Goal: Task Accomplishment & Management: Manage account settings

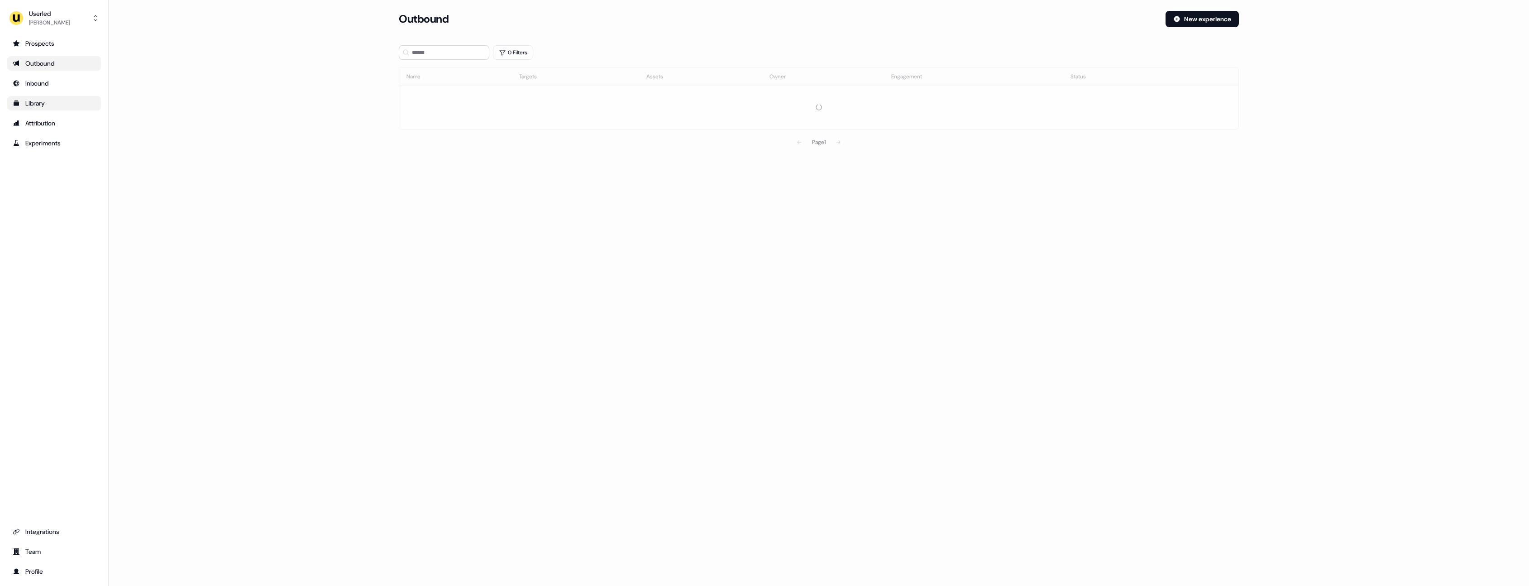
click at [63, 108] on link "Library" at bounding box center [54, 103] width 94 height 14
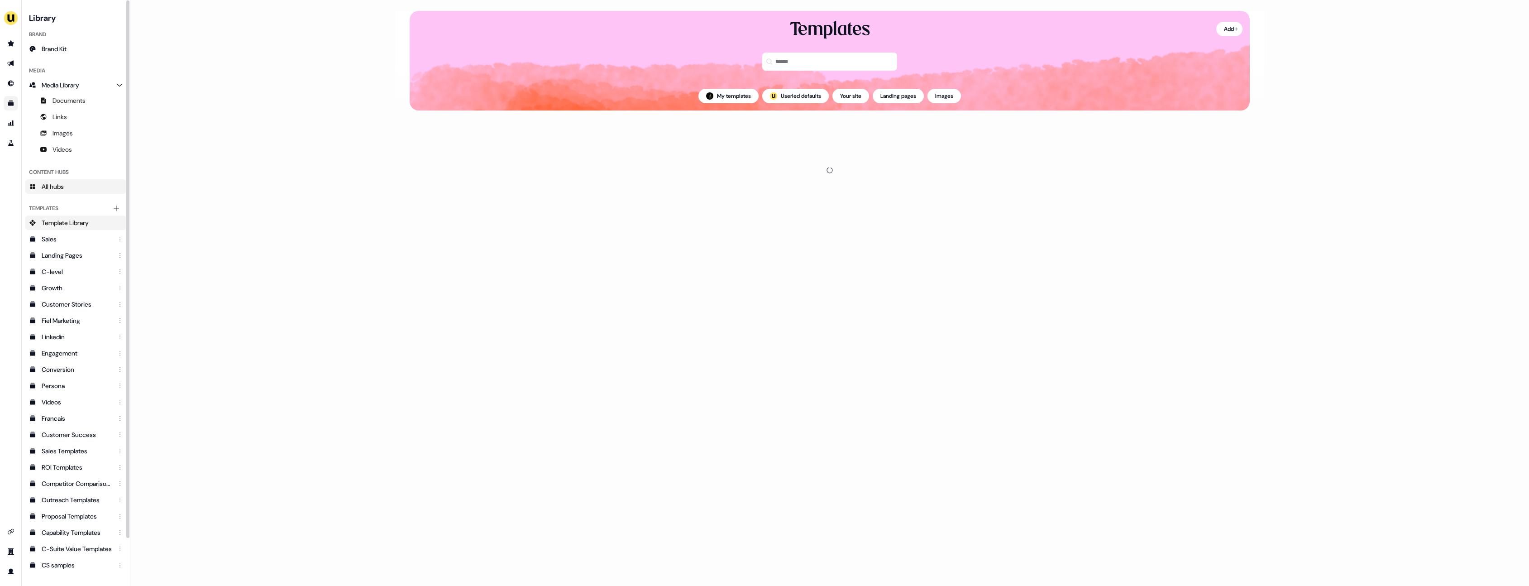
click at [69, 187] on link "All hubs" at bounding box center [75, 186] width 101 height 14
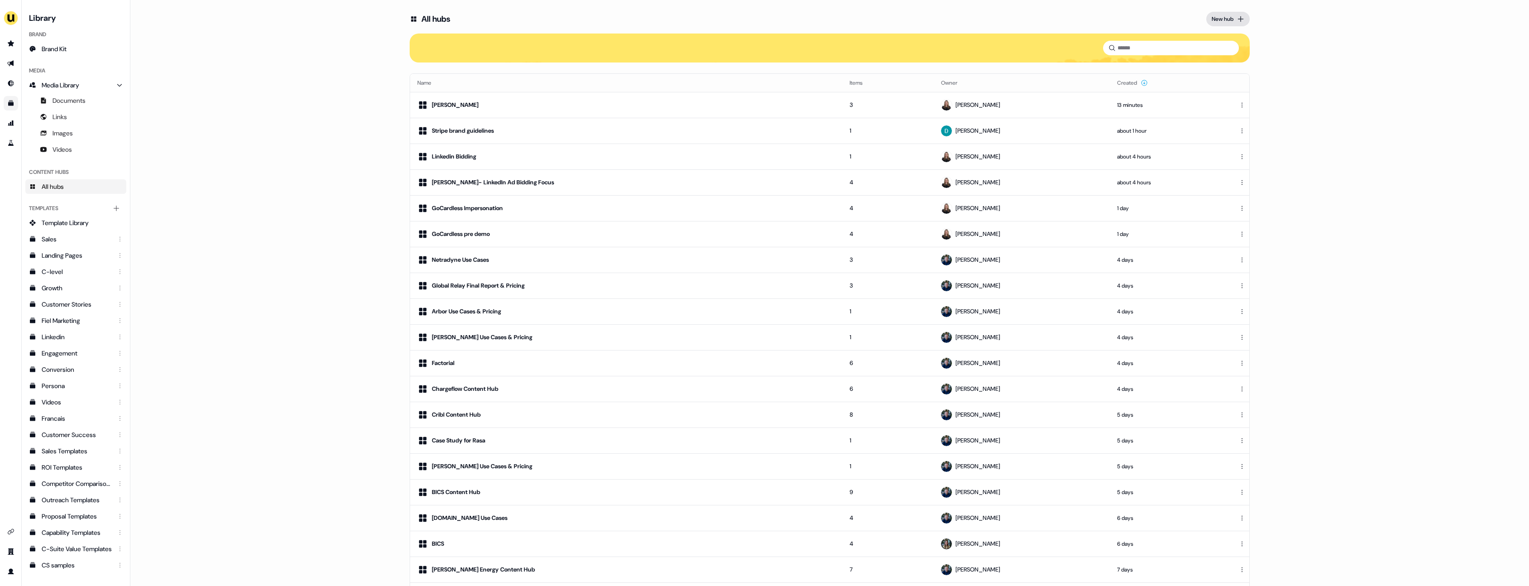
click at [1231, 19] on div "New hub" at bounding box center [1223, 18] width 22 height 9
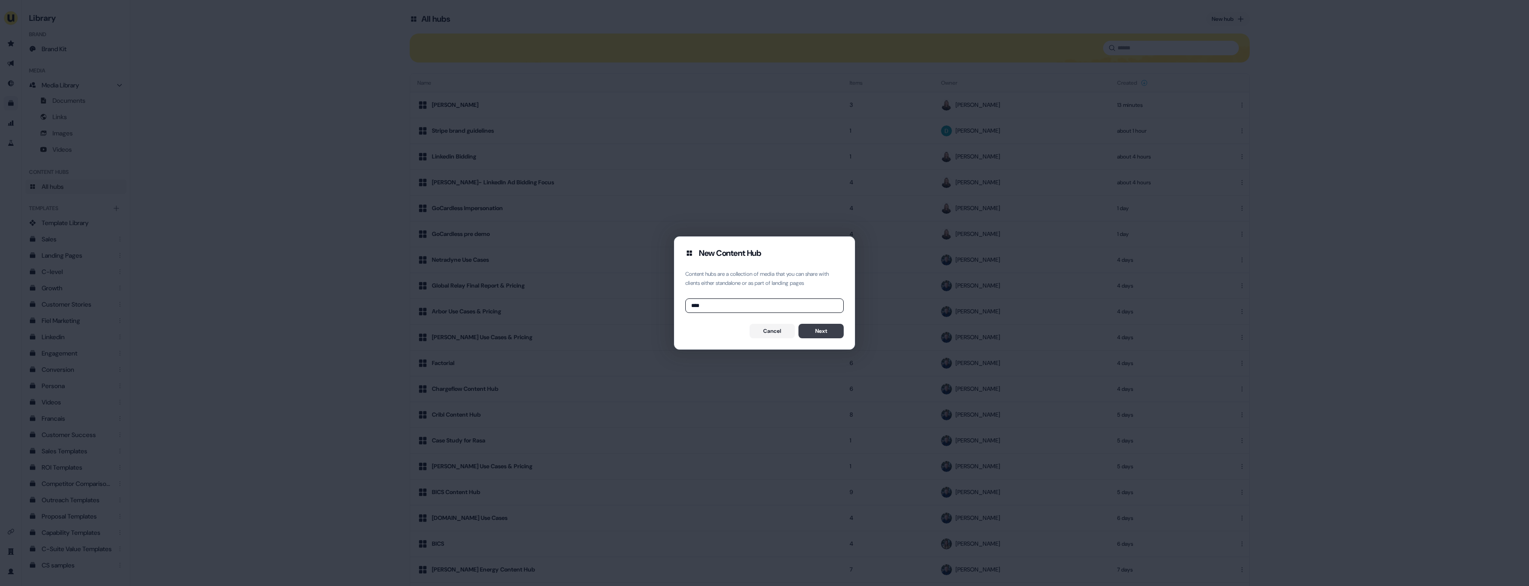
type input "****"
click at [817, 329] on button "Next" at bounding box center [821, 331] width 45 height 14
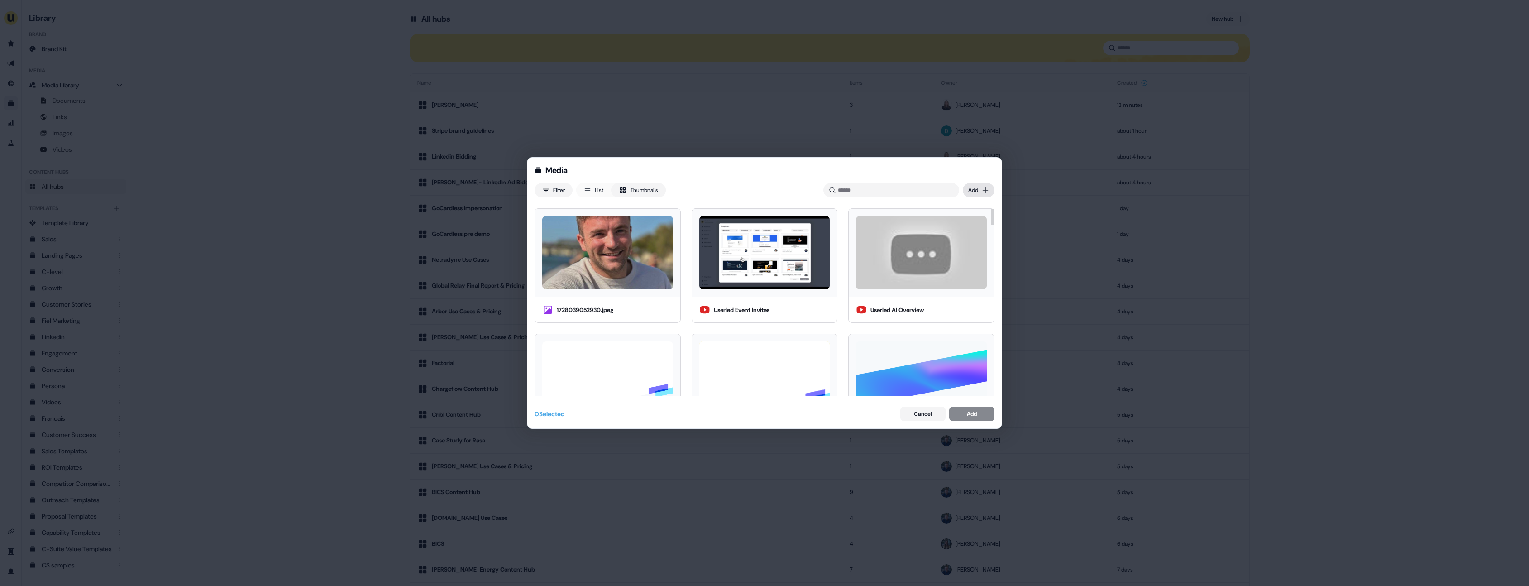
click at [976, 191] on div "Media Filter List Thumbnails Uploaded Add 1728039052930.jpeg Userled Event Invi…" at bounding box center [764, 293] width 1529 height 586
click at [972, 201] on div "Upload files" at bounding box center [965, 208] width 53 height 14
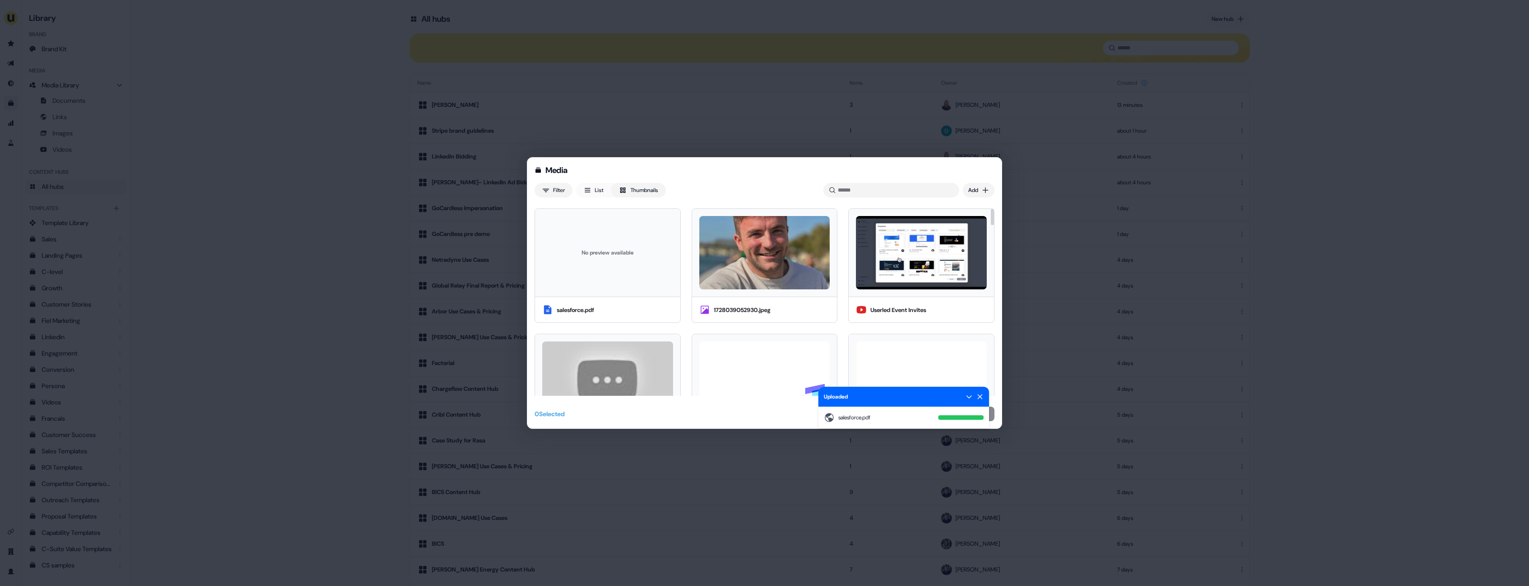
click at [631, 260] on div "No preview available" at bounding box center [607, 252] width 131 height 73
click at [980, 395] on icon at bounding box center [979, 396] width 7 height 7
click at [988, 421] on div "Media Filter List Thumbnails Uploaded salesforce.pdf Add No preview available s…" at bounding box center [764, 293] width 475 height 272
click at [985, 418] on button "Add" at bounding box center [971, 413] width 45 height 14
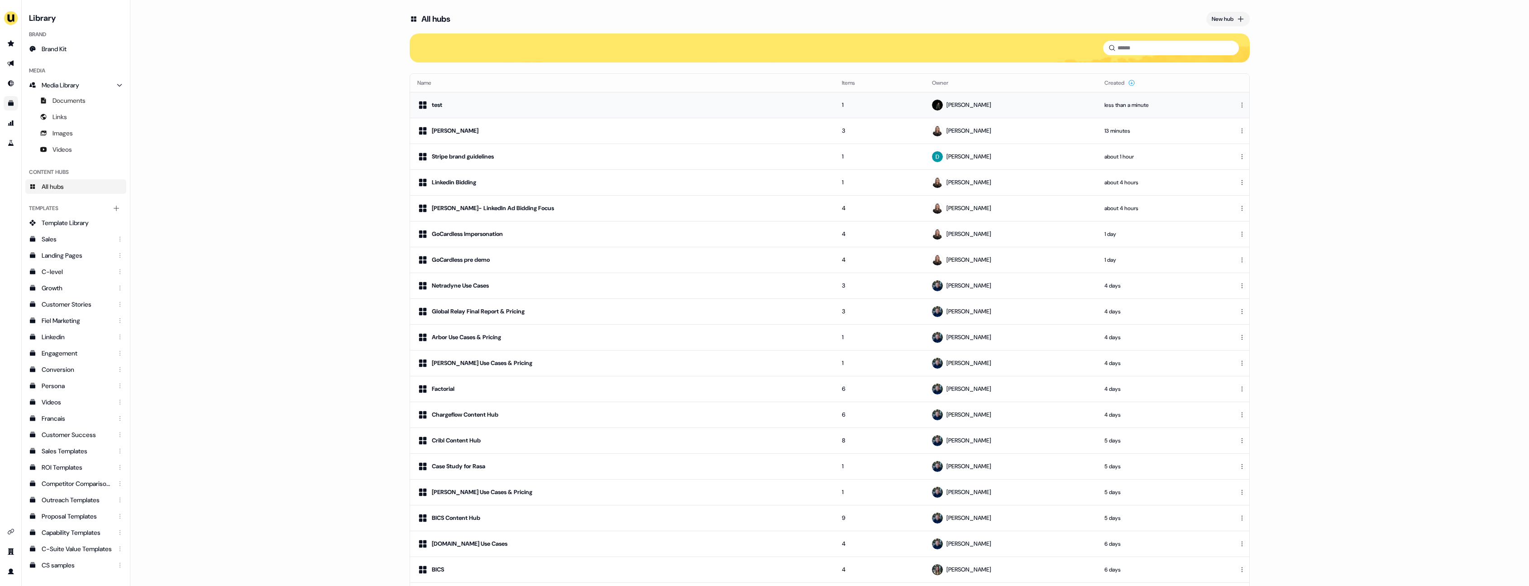
click at [1245, 106] on div at bounding box center [1242, 104] width 14 height 7
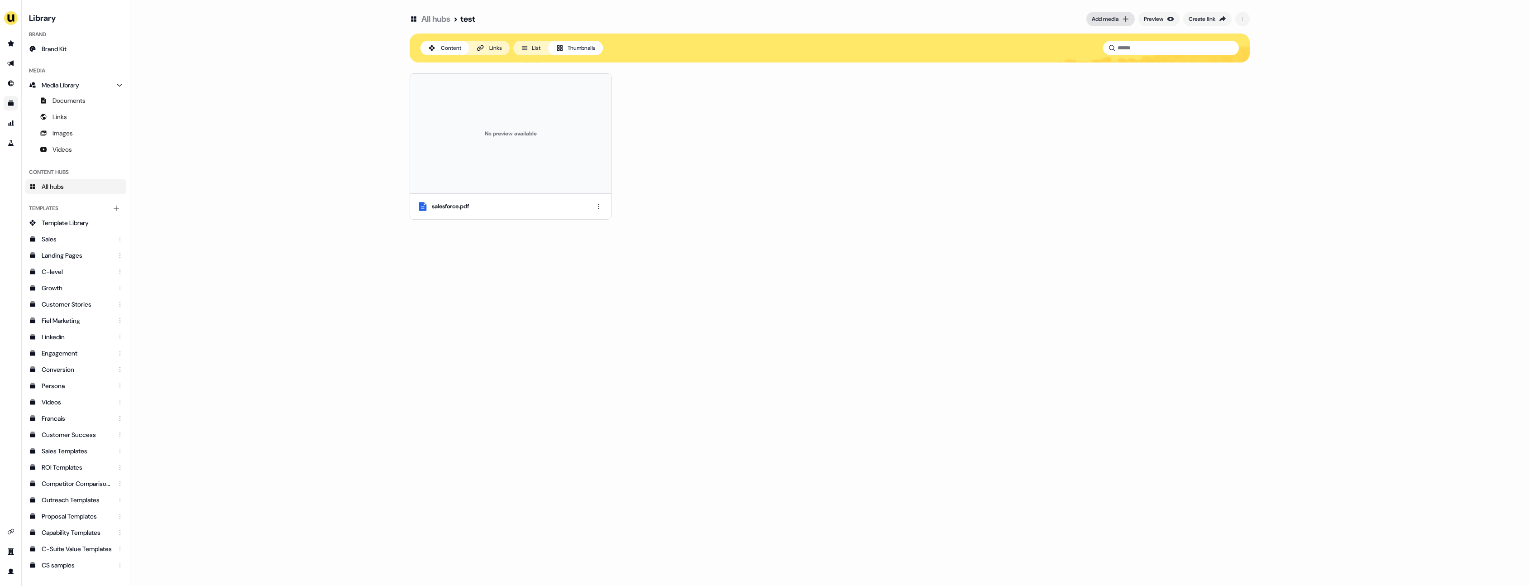
click at [1100, 20] on div "Add media" at bounding box center [1105, 18] width 27 height 9
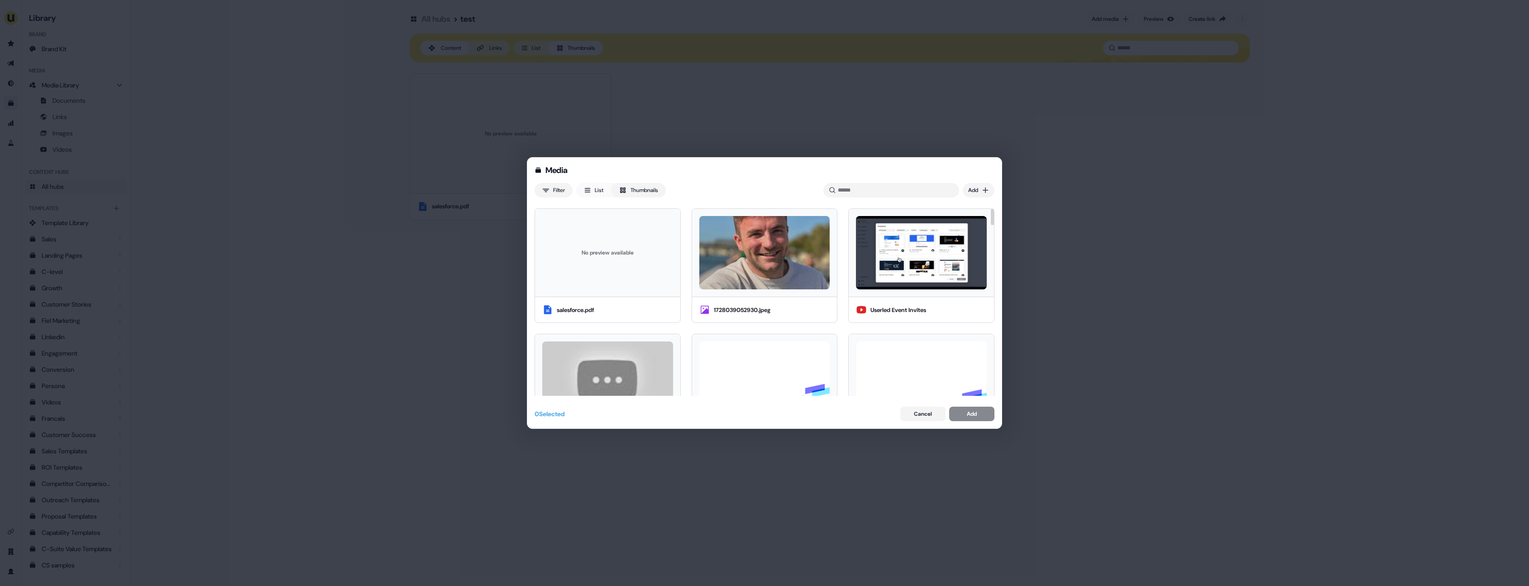
click at [980, 184] on div "Media Filter List Thumbnails Uploaded Add No preview available salesforce.pdf 1…" at bounding box center [764, 293] width 1529 height 586
click at [967, 206] on div "Upload files" at bounding box center [965, 208] width 53 height 14
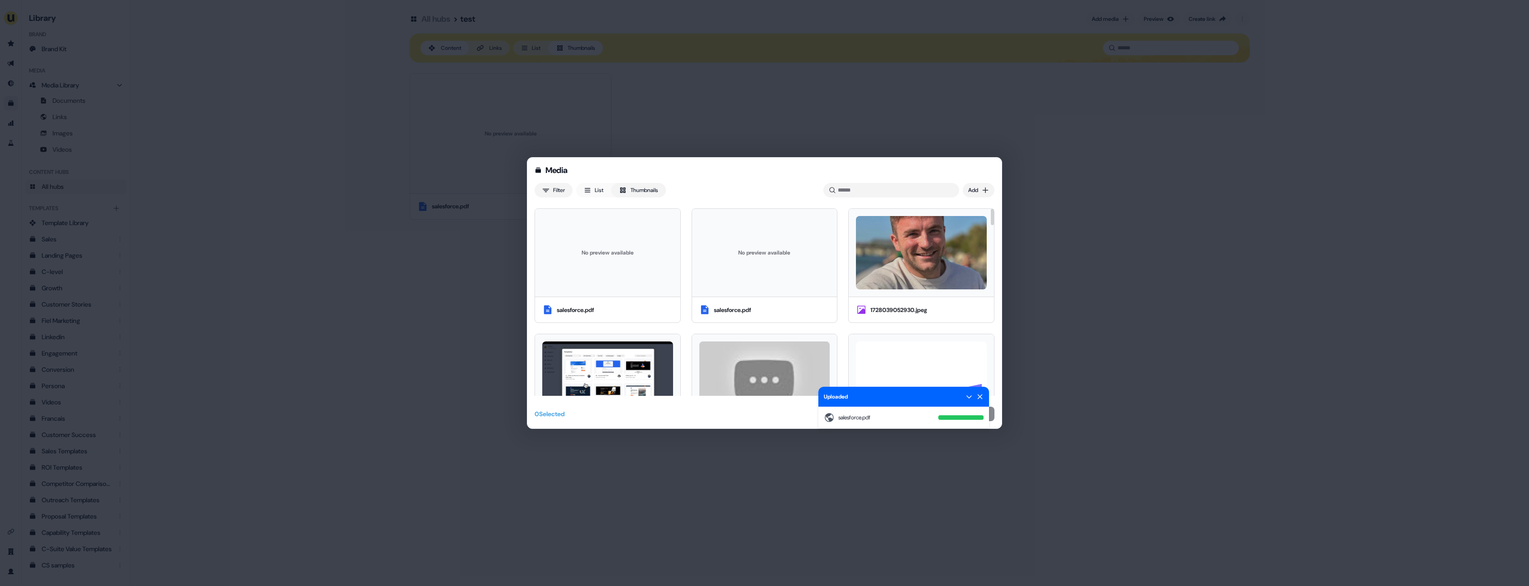
click at [977, 398] on icon at bounding box center [979, 396] width 7 height 7
click at [930, 416] on button "Cancel" at bounding box center [922, 413] width 45 height 14
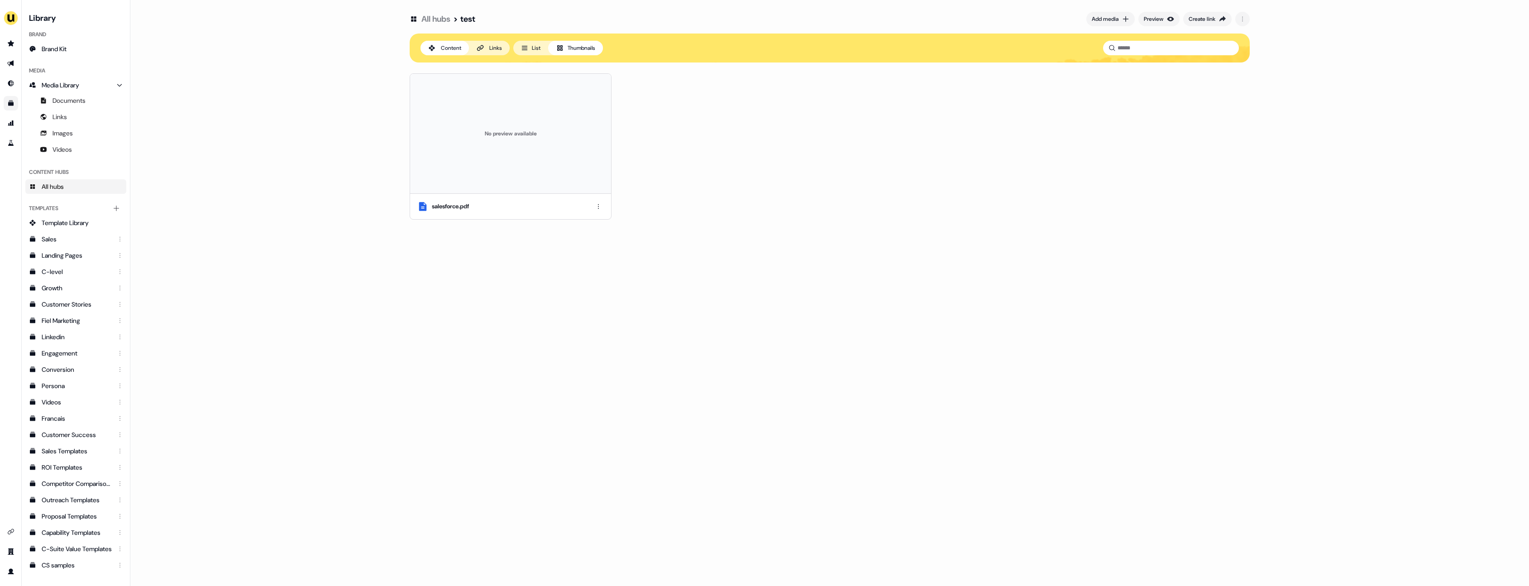
click at [442, 20] on link "All hubs" at bounding box center [435, 19] width 29 height 11
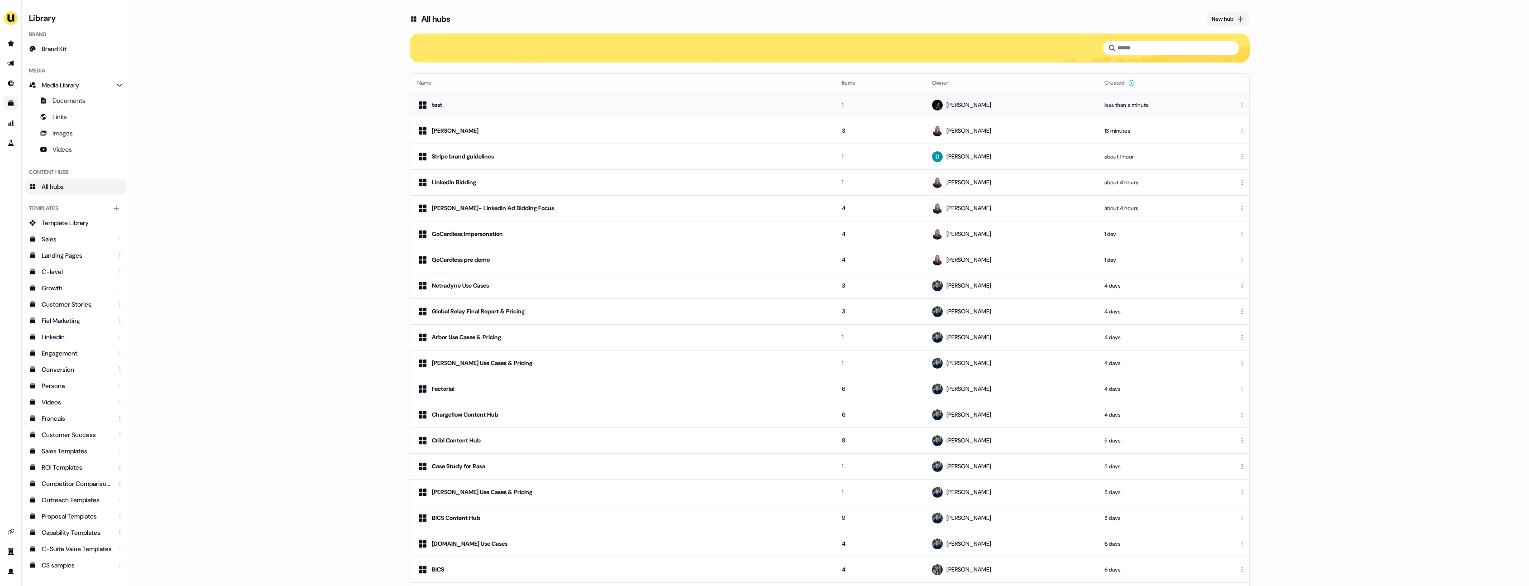
click at [1239, 107] on body "For the best experience switch devices to a bigger screen. Go to [DOMAIN_NAME] …" at bounding box center [764, 293] width 1529 height 586
click at [1238, 121] on div "Remove" at bounding box center [1240, 120] width 53 height 14
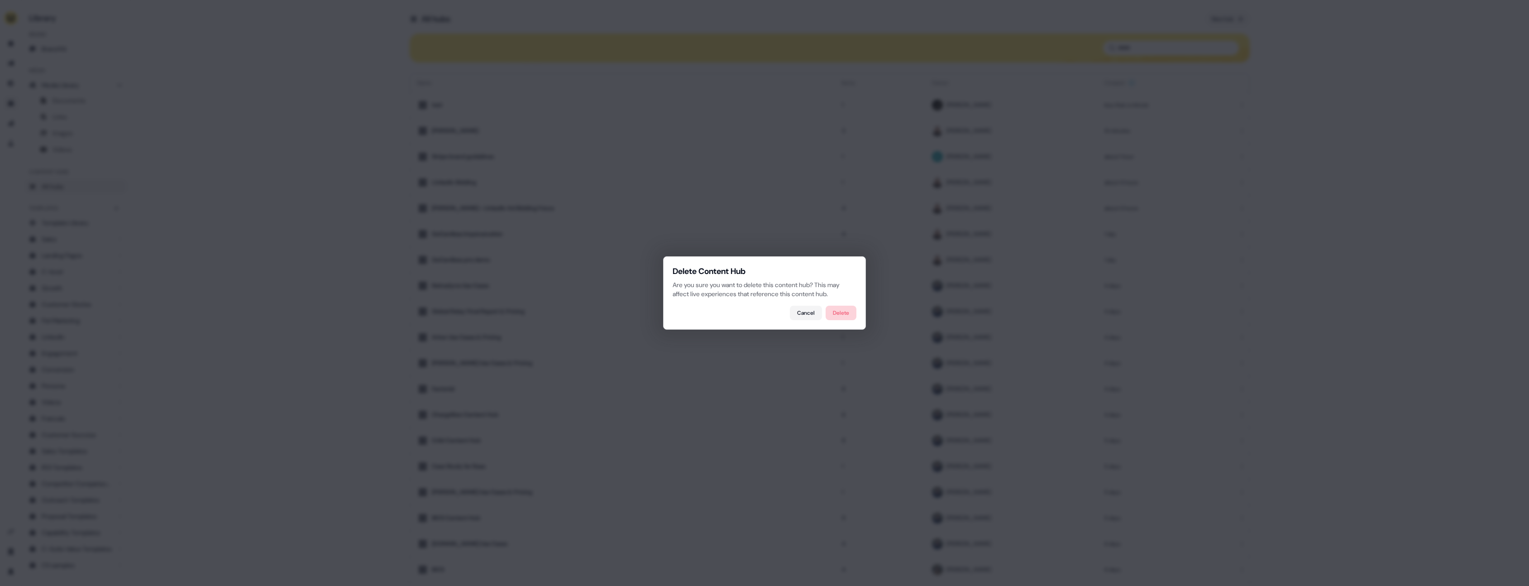
click at [845, 315] on button "Delete" at bounding box center [841, 313] width 31 height 14
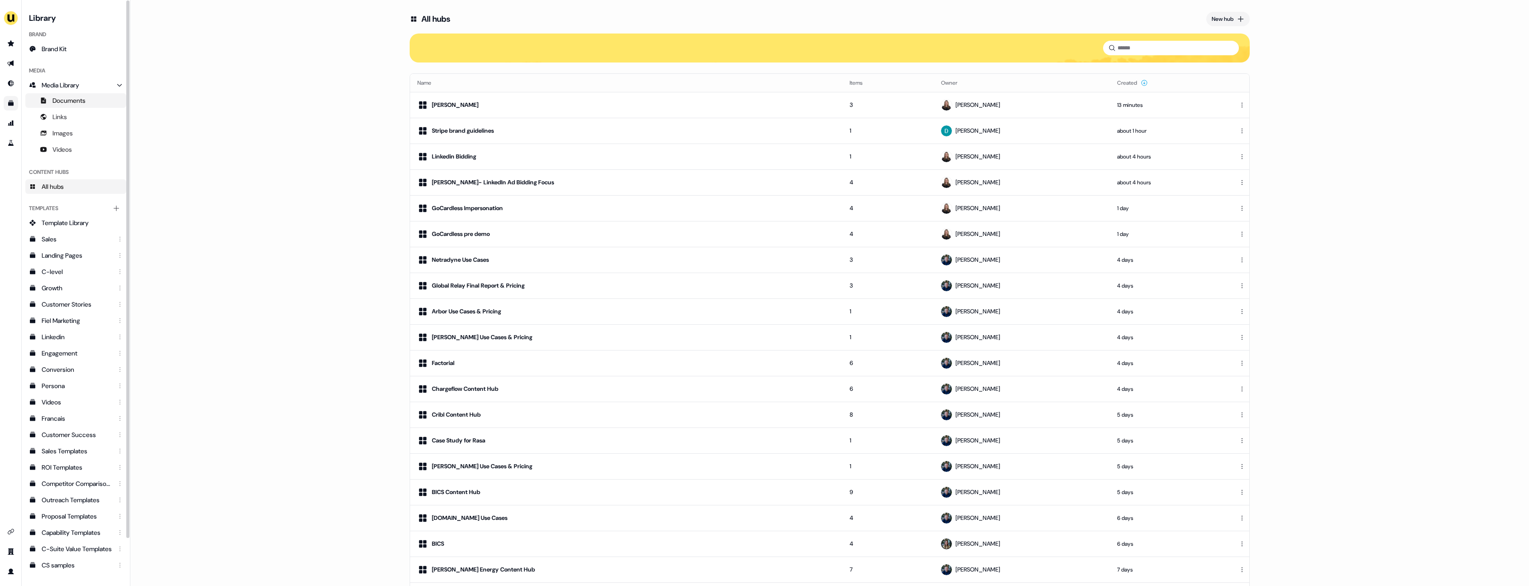
drag, startPoint x: 86, startPoint y: 94, endPoint x: 93, endPoint y: 94, distance: 7.3
click at [86, 94] on link "Documents" at bounding box center [75, 100] width 101 height 14
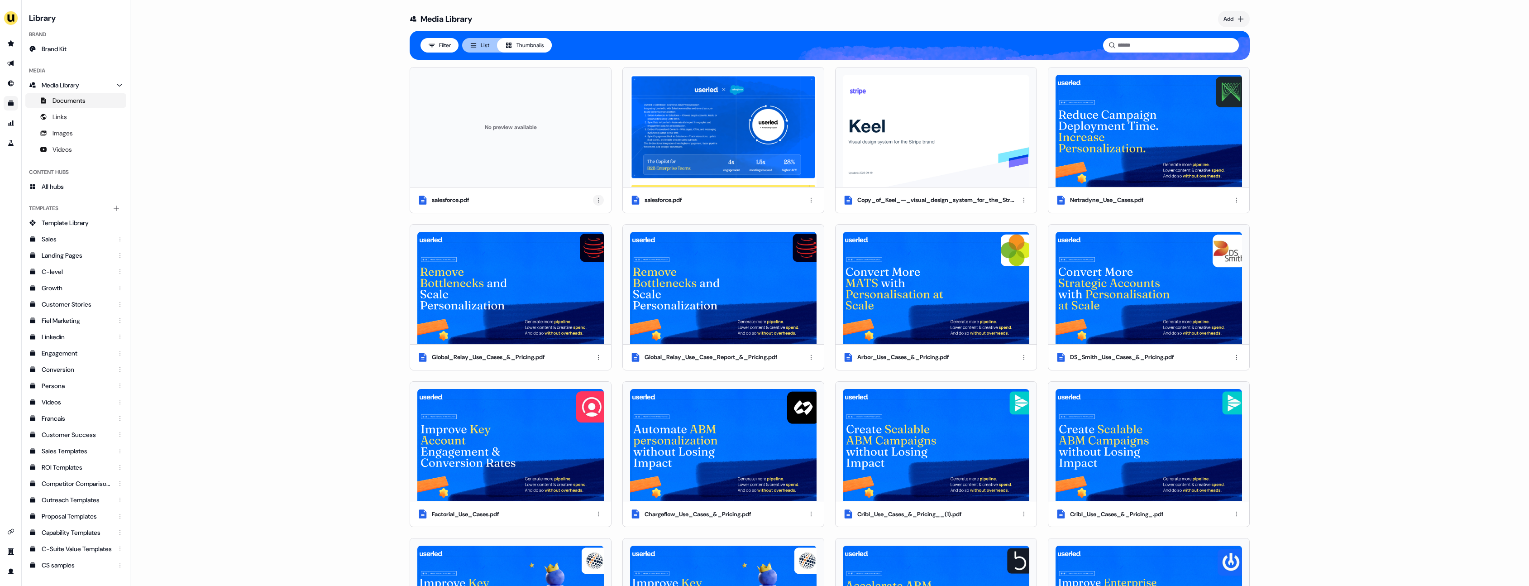
click at [599, 201] on html "For the best experience switch devices to a bigger screen. Go to [DOMAIN_NAME] …" at bounding box center [764, 293] width 1529 height 586
click at [612, 235] on div "Remove" at bounding box center [596, 231] width 53 height 14
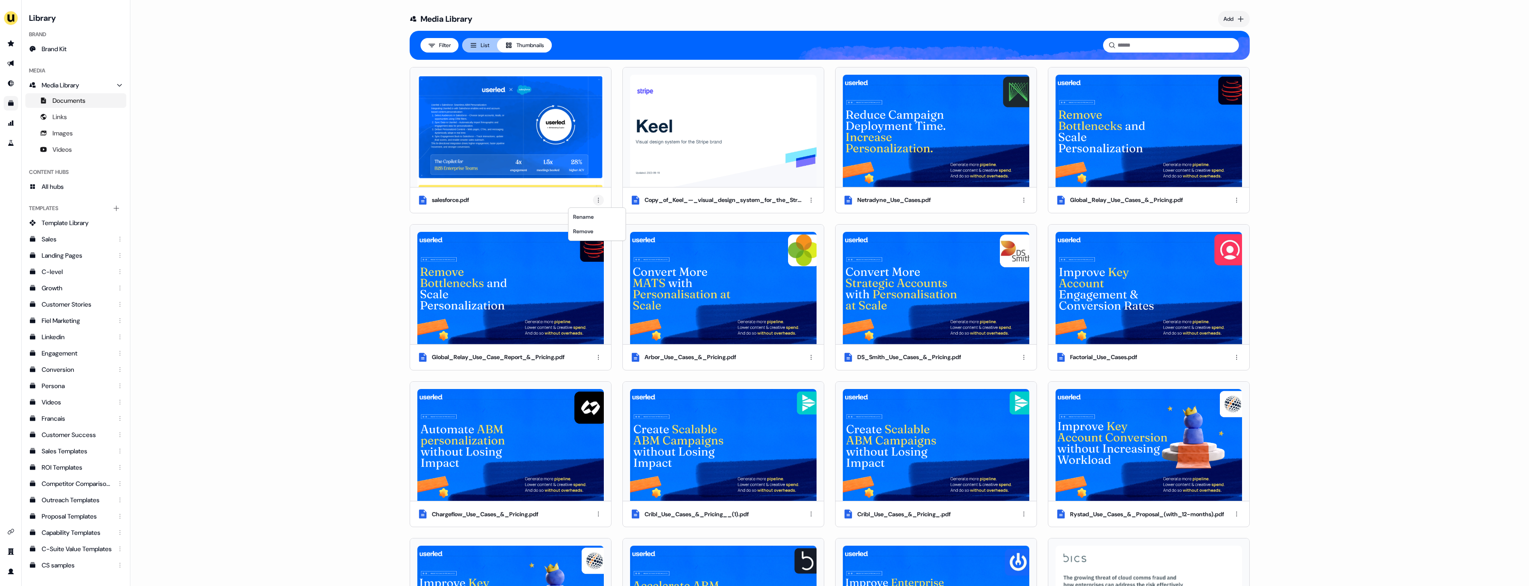
click at [592, 199] on html "For the best experience switch devices to a bigger screen. Go to [DOMAIN_NAME] …" at bounding box center [764, 293] width 1529 height 586
click at [599, 232] on div "Remove" at bounding box center [596, 231] width 53 height 14
